Goal: Obtain resource: Obtain resource

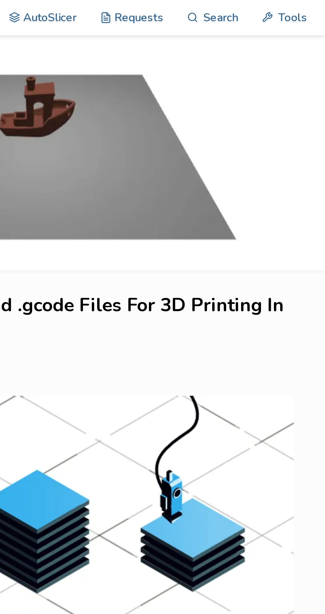
click at [298, 11] on link "Tools" at bounding box center [302, 10] width 26 height 20
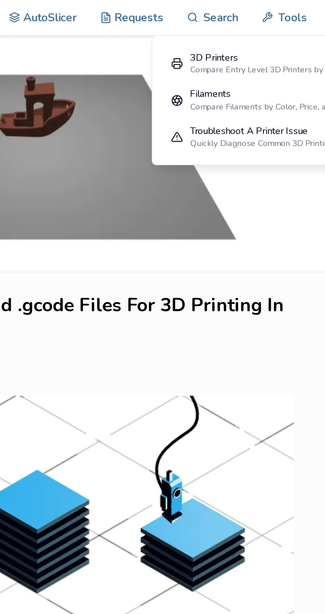
click at [179, 15] on link "AutoSlicer" at bounding box center [166, 10] width 38 height 20
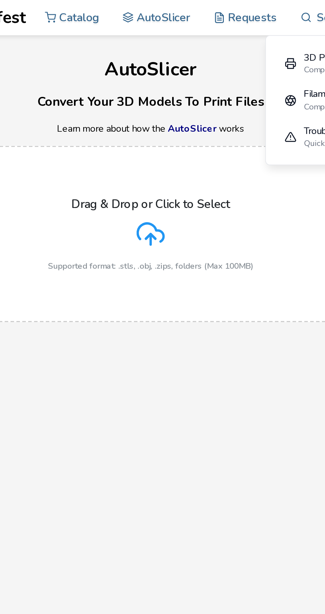
click at [171, 136] on div "Drag & Drop or Click to Select Supported format: .stls, .obj, .zips, folders (M…" at bounding box center [163, 131] width 116 height 41
click at [0, 0] on input "Drag & Drop or Click to Select Supported format: .stls, .obj, .zips, folders (M…" at bounding box center [0, 0] width 0 height 0
click at [165, 145] on div "Drag & Drop or Click to Select Supported format: .stls, .obj, .zips, folders (M…" at bounding box center [163, 131] width 116 height 41
click at [0, 0] on input "Drag & Drop or Click to Select Supported format: .stls, .obj, .zips, folders (M…" at bounding box center [0, 0] width 0 height 0
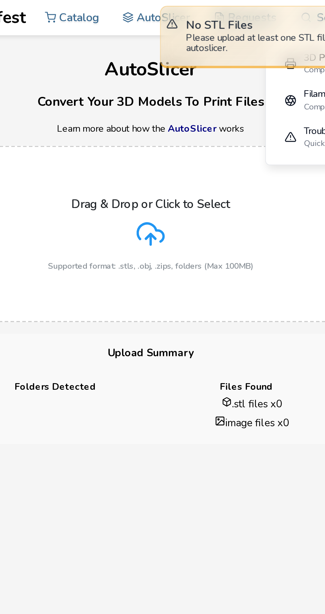
click at [129, 13] on link "Catalog" at bounding box center [118, 10] width 31 height 20
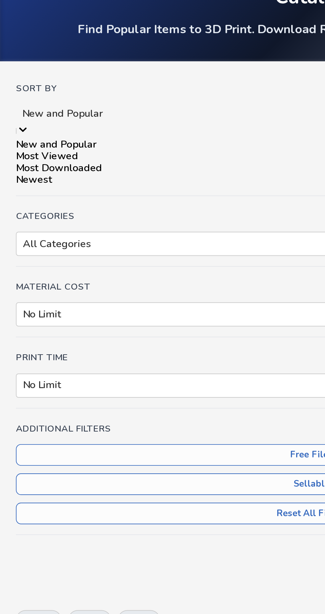
click at [60, 136] on div "Most Downloaded" at bounding box center [162, 133] width 309 height 6
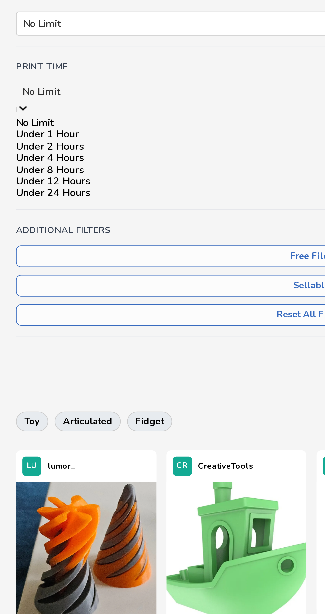
click at [117, 240] on div "Under 1 Hour" at bounding box center [162, 237] width 309 height 6
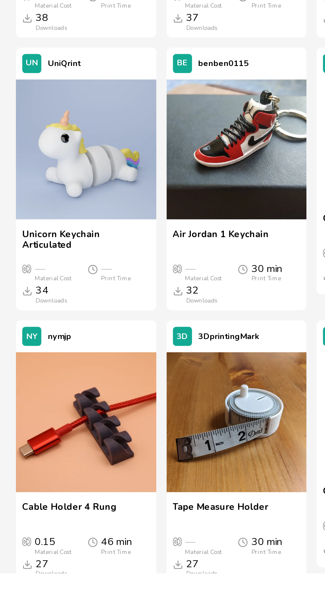
scroll to position [560, 0]
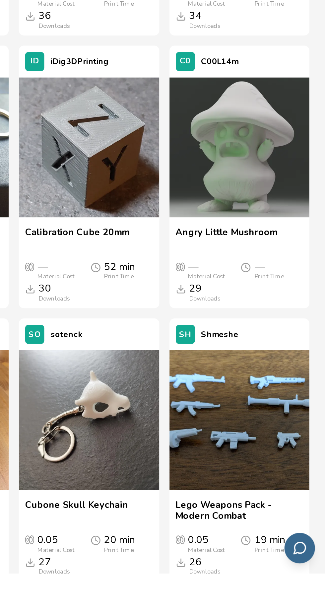
click at [285, 571] on img at bounding box center [280, 534] width 73 height 73
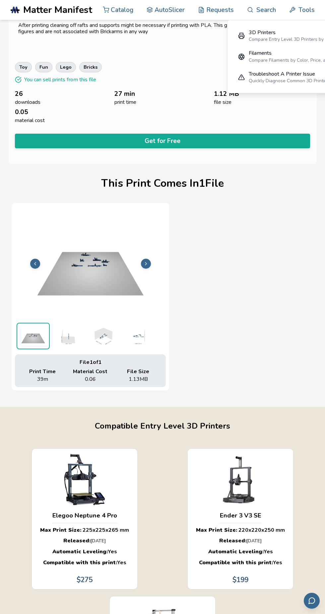
scroll to position [199, 0]
click at [196, 140] on button "Get for Free" at bounding box center [162, 141] width 295 height 15
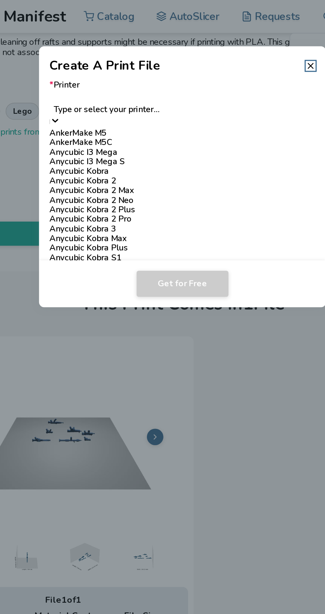
scroll to position [254, 0]
click at [120, 217] on div "Elegoo Neptune 2" at bounding box center [162, 220] width 161 height 6
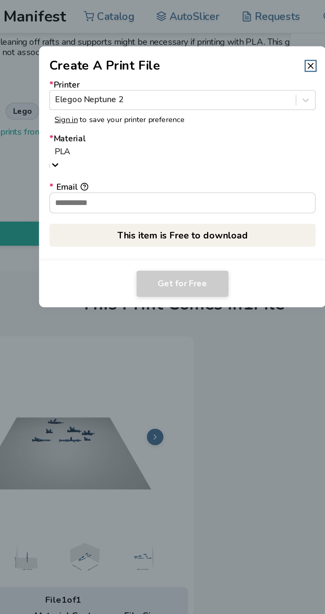
click at [187, 117] on input "* Email" at bounding box center [163, 122] width 160 height 12
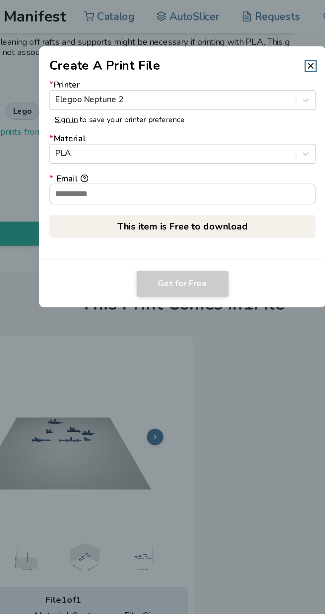
type input "**********"
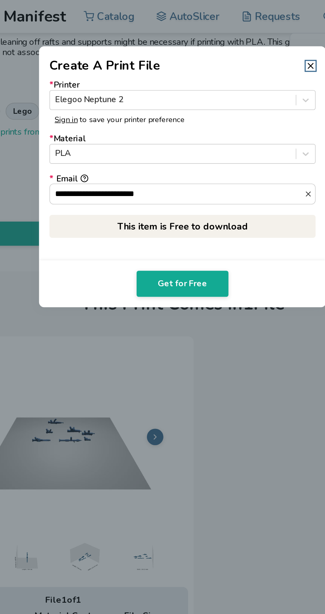
click at [200, 118] on input "**********" at bounding box center [160, 117] width 154 height 12
click at [187, 135] on p "This item is Free to download" at bounding box center [162, 137] width 161 height 14
click at [169, 175] on button "Get for Free" at bounding box center [162, 171] width 55 height 16
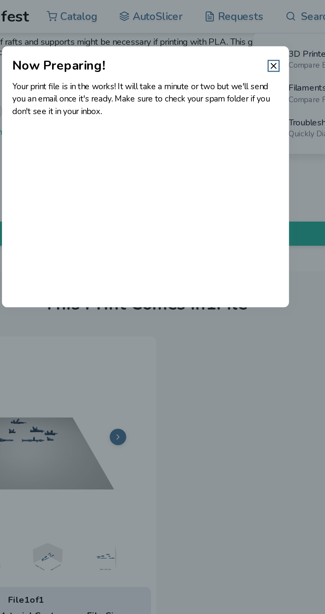
click at [240, 40] on line at bounding box center [240, 39] width 3 height 3
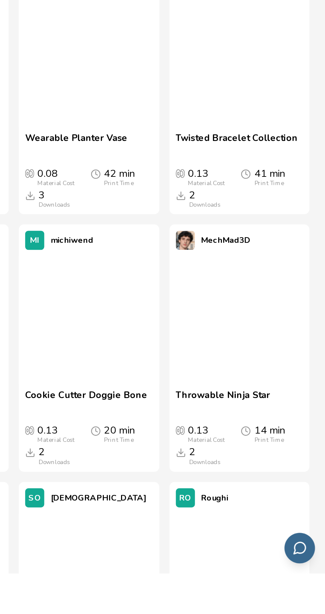
scroll to position [3110, 0]
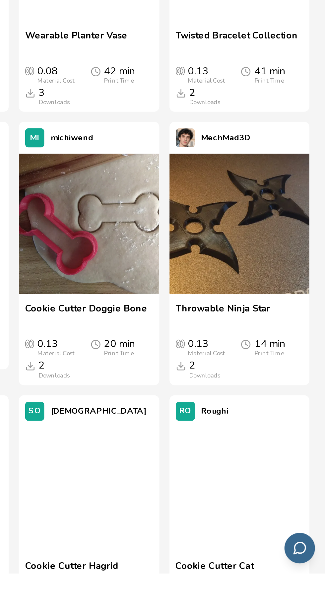
click at [288, 468] on img at bounding box center [280, 431] width 73 height 73
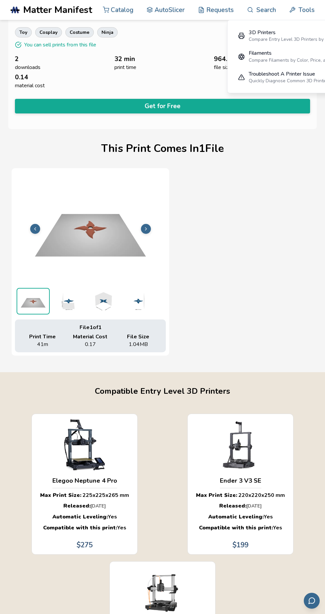
scroll to position [233, 0]
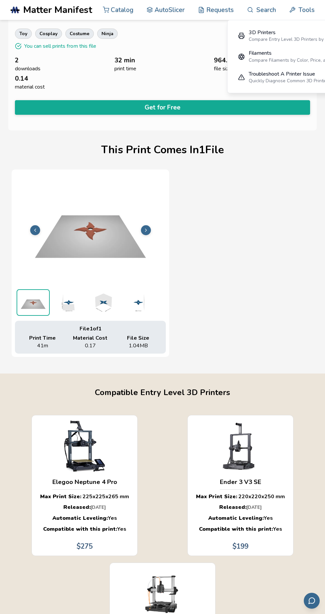
click at [223, 107] on button "Get for Free" at bounding box center [162, 107] width 295 height 15
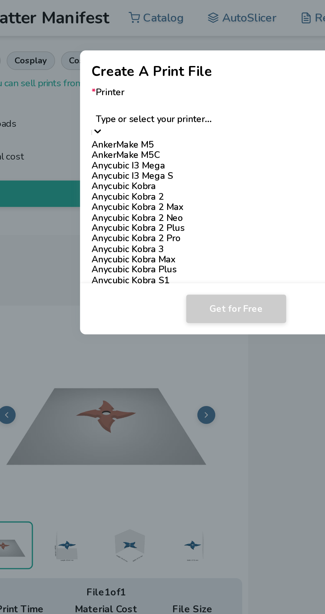
scroll to position [251, 0]
click at [125, 217] on div "Elegoo Neptune 2" at bounding box center [162, 220] width 161 height 6
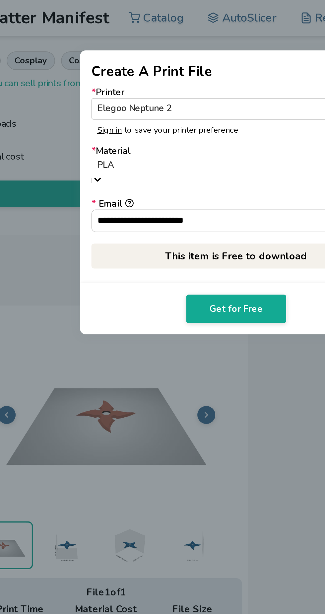
click at [159, 175] on button "Get for Free" at bounding box center [162, 171] width 55 height 16
